Goal: Obtain resource: Download file/media

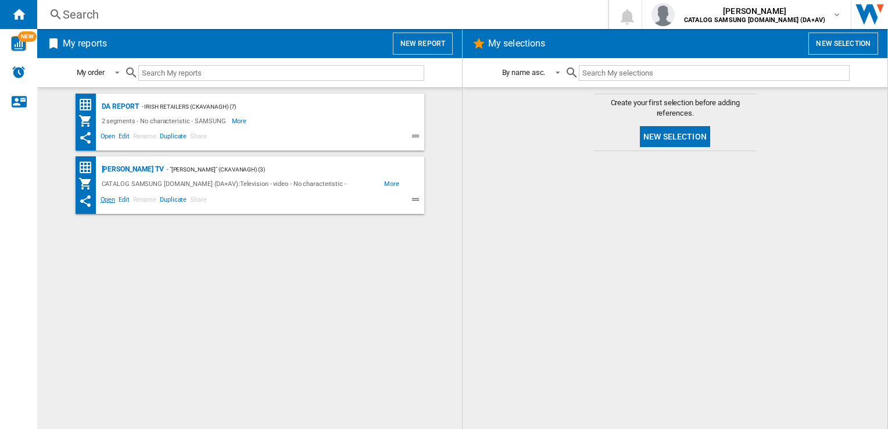
click at [109, 201] on span "Open" at bounding box center [108, 201] width 19 height 14
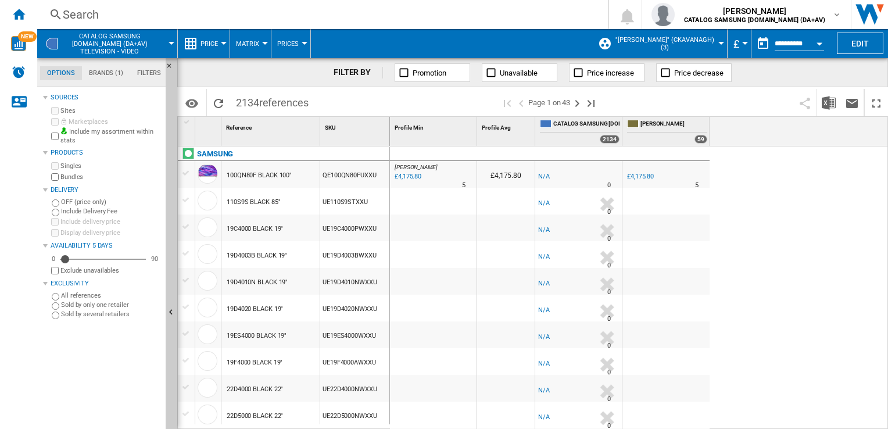
click at [65, 177] on label "Bundles" at bounding box center [110, 177] width 101 height 9
click at [742, 40] on button "£" at bounding box center [739, 43] width 12 height 29
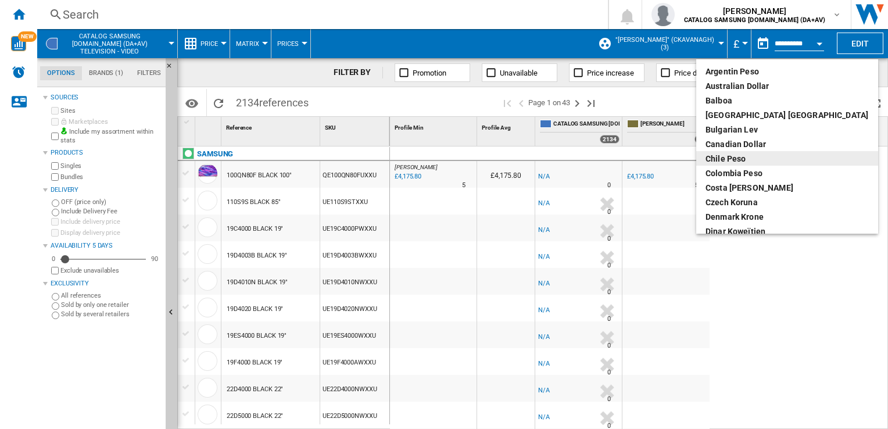
scroll to position [116, 0]
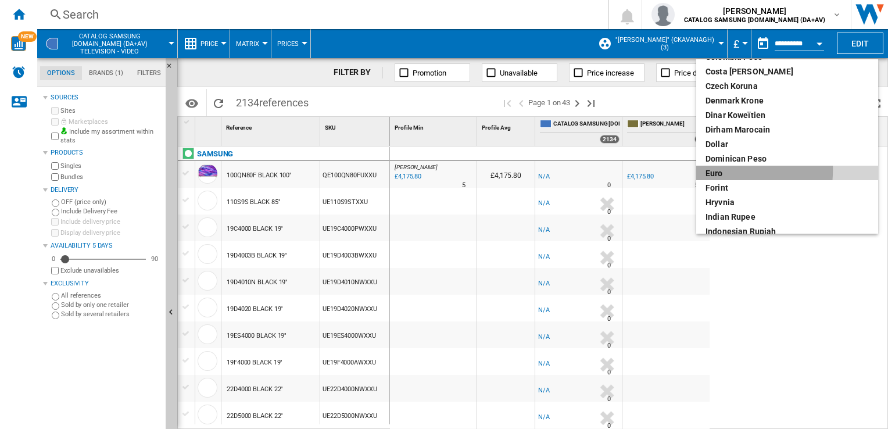
click at [719, 170] on div "euro" at bounding box center [787, 173] width 163 height 12
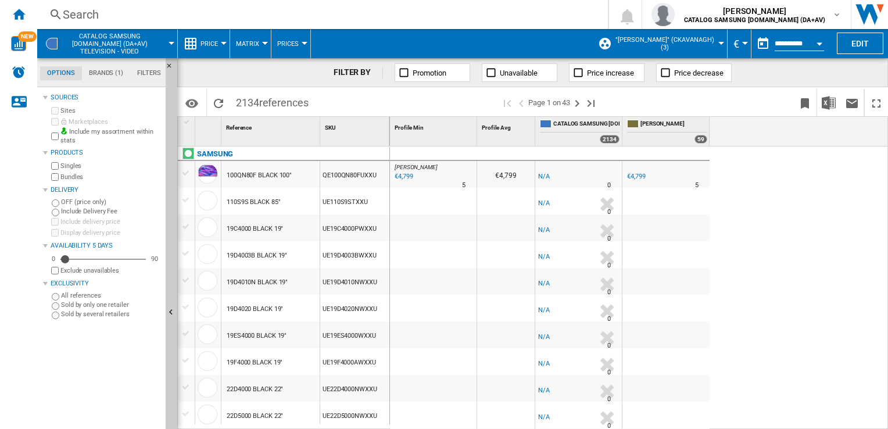
click at [818, 247] on div "[PERSON_NAME] : [PERSON_NAME] -1.0 % €4,799 % N/A 5 [PERSON_NAME] : [PERSON_NAM…" at bounding box center [639, 288] width 499 height 284
click at [829, 101] on img "Download in Excel" at bounding box center [829, 103] width 14 height 14
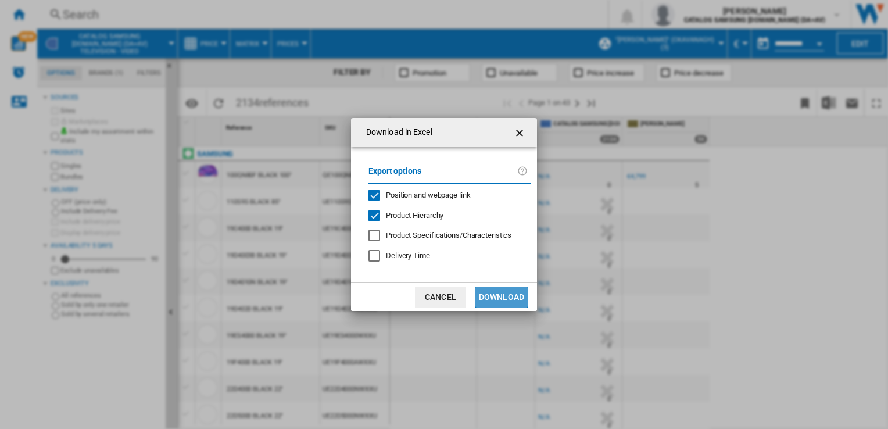
click at [507, 300] on button "Download" at bounding box center [501, 297] width 52 height 21
